Goal: Navigation & Orientation: Find specific page/section

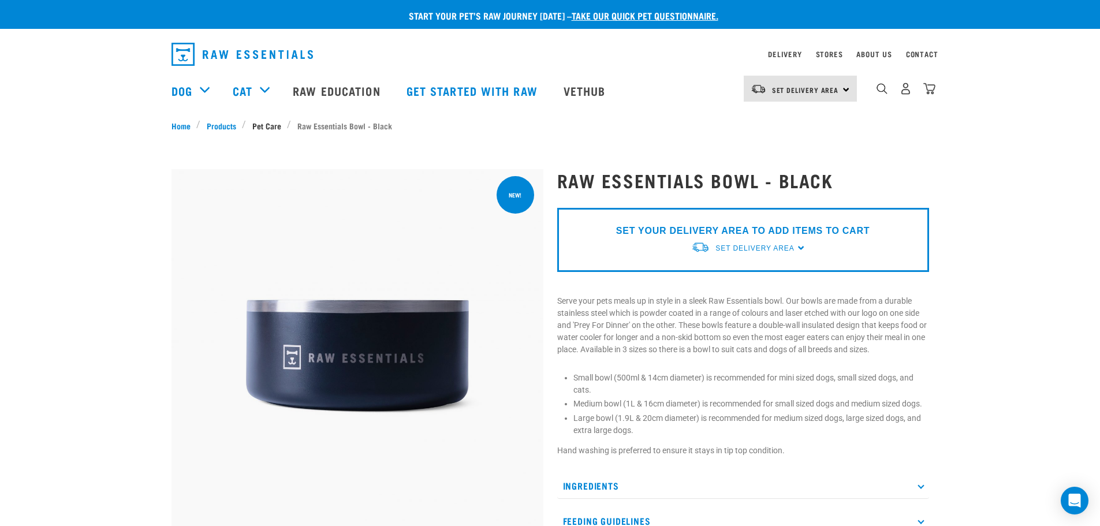
click at [264, 128] on link "Pet Care" at bounding box center [266, 125] width 41 height 12
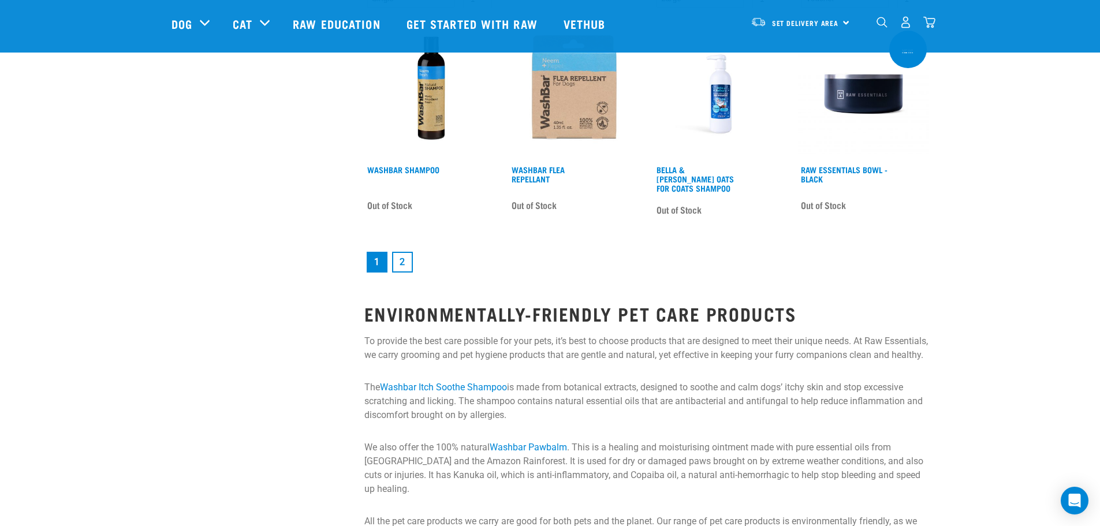
scroll to position [1588, 0]
click at [401, 251] on link "2" at bounding box center [402, 261] width 21 height 21
click at [401, 256] on link "2" at bounding box center [402, 261] width 21 height 21
